Goal: Task Accomplishment & Management: Manage account settings

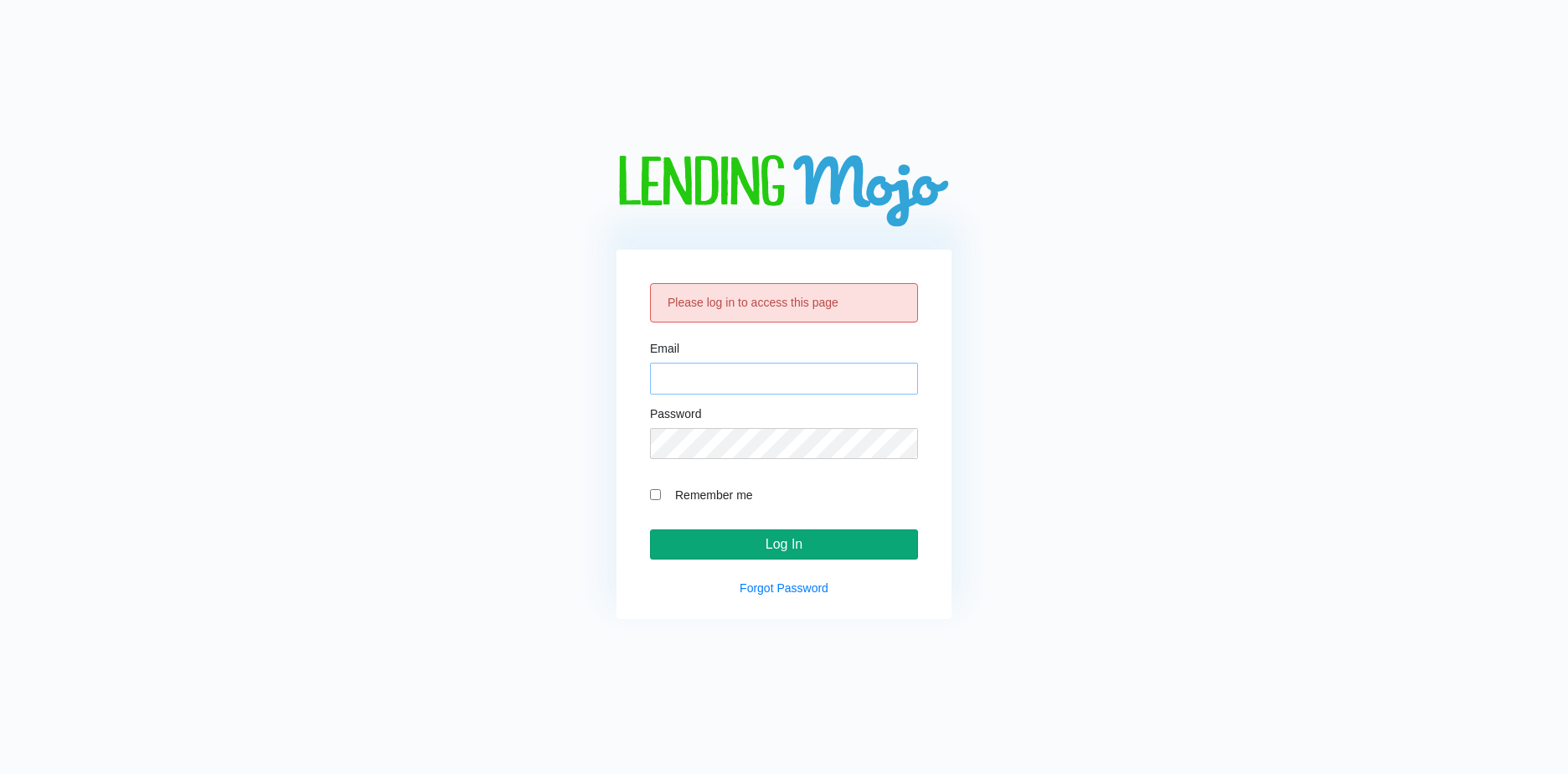
type input "[EMAIL_ADDRESS][DOMAIN_NAME]"
click at [751, 544] on input "Log In" at bounding box center [783, 545] width 268 height 30
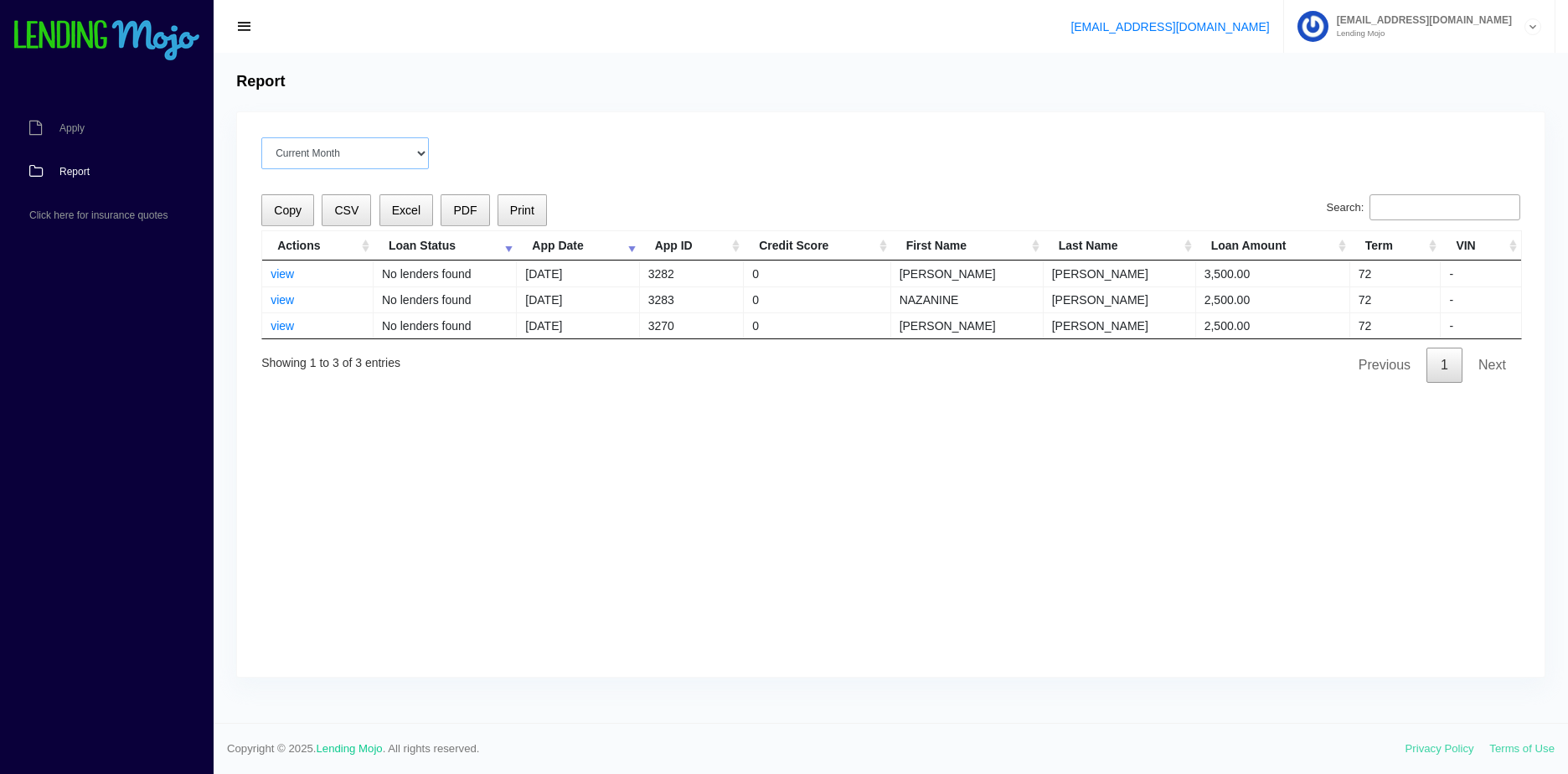
click at [337, 166] on select "Current Month [DATE] [DATE] [DATE] [DATE] [DATE] All time" at bounding box center [345, 153] width 167 height 32
click at [1220, 279] on td "3,500.00" at bounding box center [1273, 274] width 154 height 26
